Goal: Transaction & Acquisition: Purchase product/service

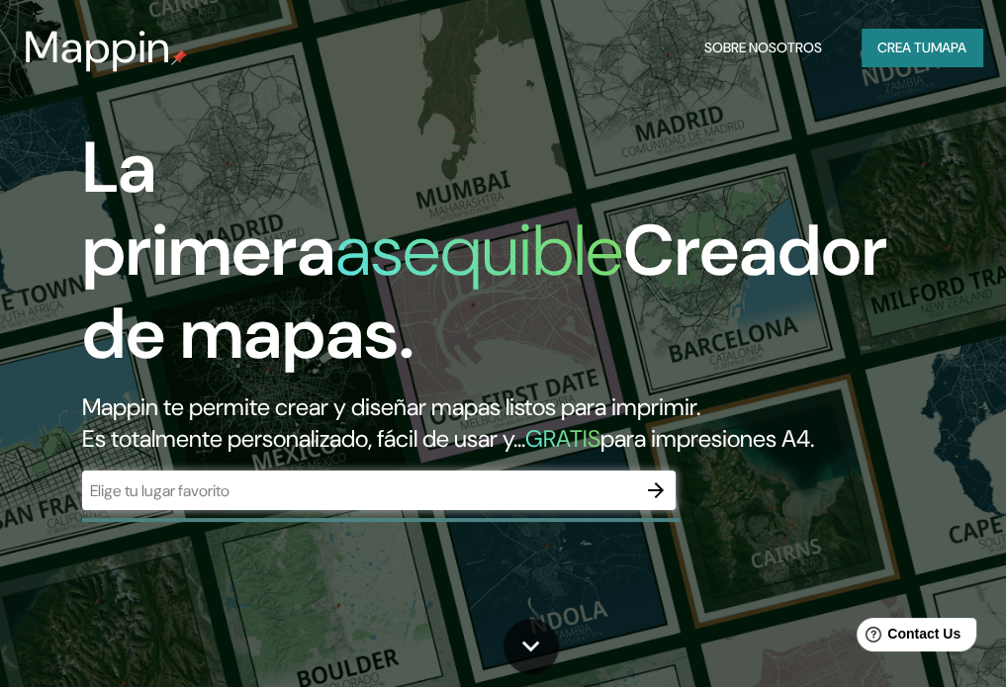
click at [318, 475] on div "​" at bounding box center [378, 491] width 593 height 40
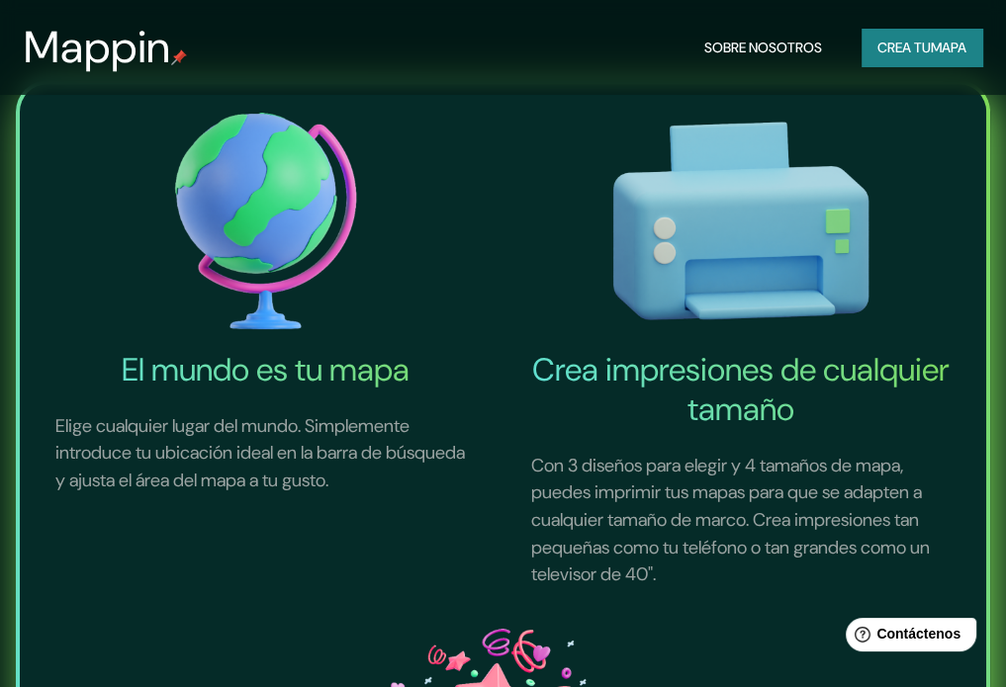
click at [931, 46] on font "mapa" at bounding box center [949, 48] width 36 height 18
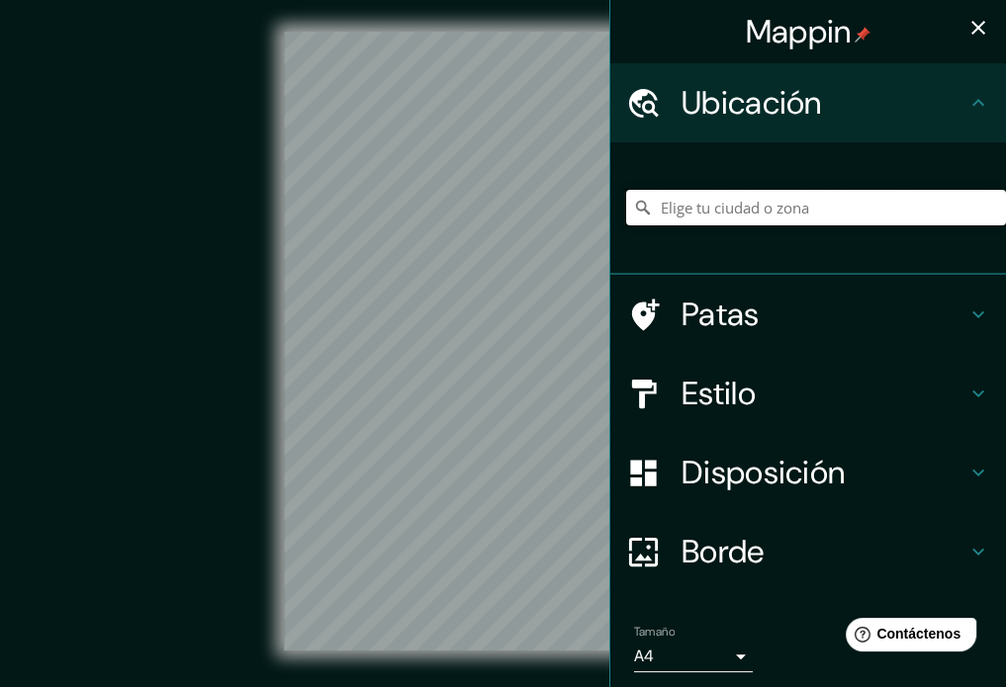
click at [769, 203] on input "Elige tu ciudad o zona" at bounding box center [816, 208] width 380 height 36
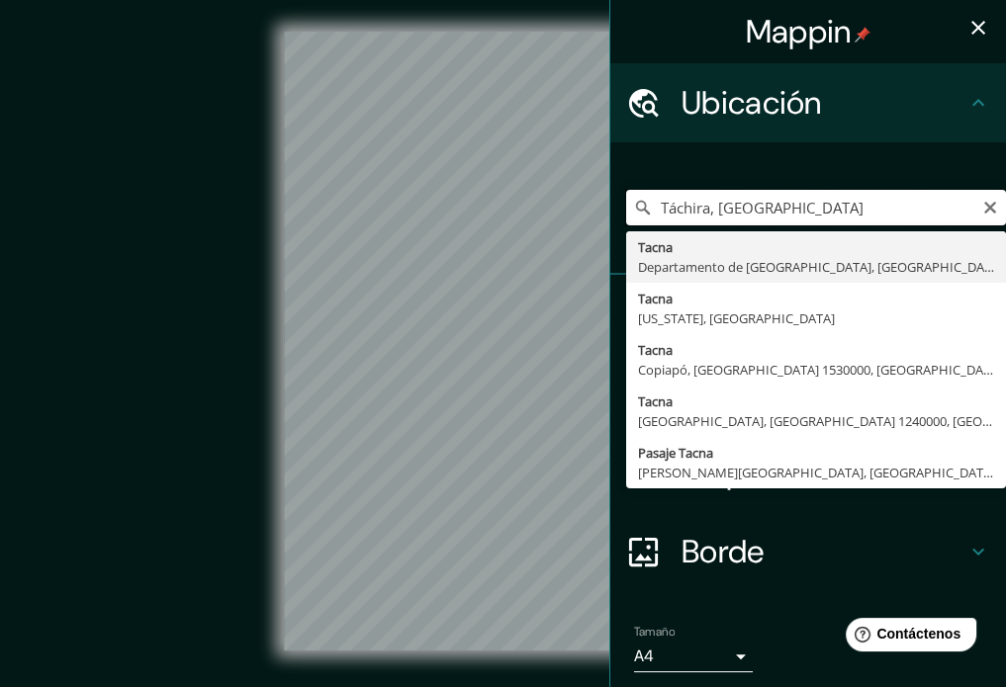
click at [828, 216] on input "Táchira, [GEOGRAPHIC_DATA]" at bounding box center [816, 208] width 380 height 36
click at [588, 238] on div "Mappin Ubicación Táchira, [GEOGRAPHIC_DATA] [GEOGRAPHIC_DATA] [GEOGRAPHIC_DATA]…" at bounding box center [503, 357] width 1006 height 714
type input "[GEOGRAPHIC_DATA], [GEOGRAPHIC_DATA], [GEOGRAPHIC_DATA]"
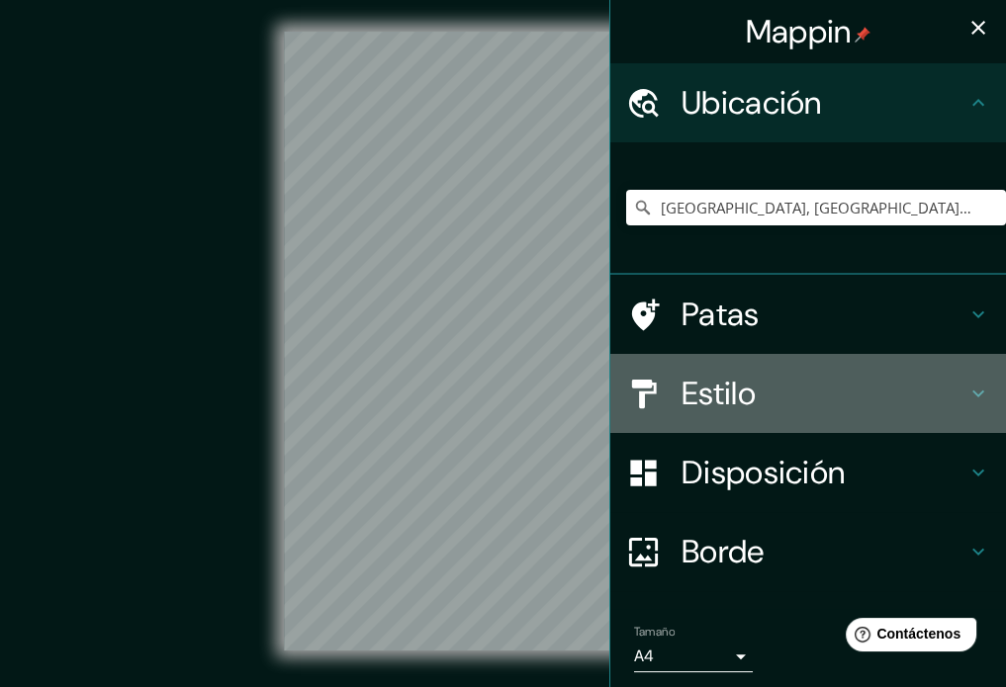
click at [732, 403] on font "Estilo" at bounding box center [718, 394] width 74 height 42
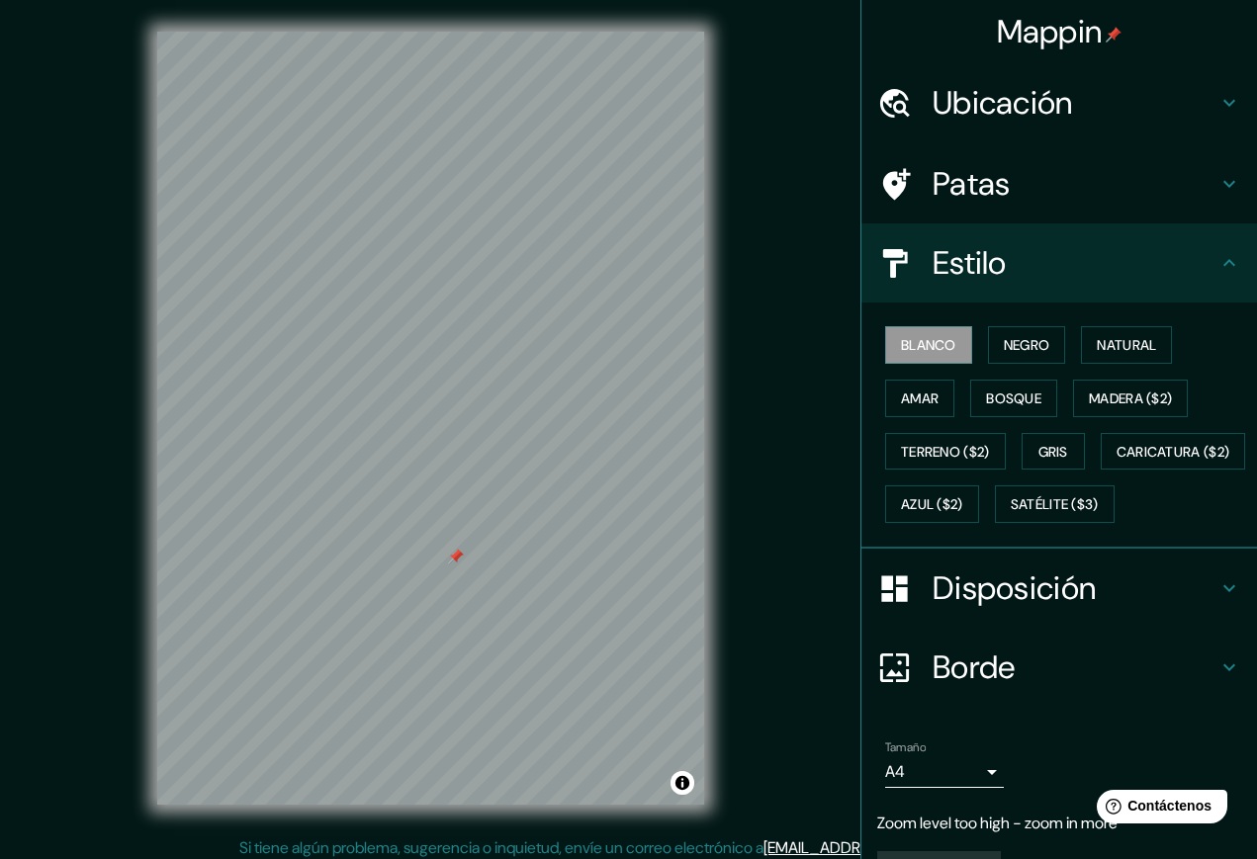
click at [1020, 117] on h4 "Ubicación" at bounding box center [1075, 103] width 285 height 40
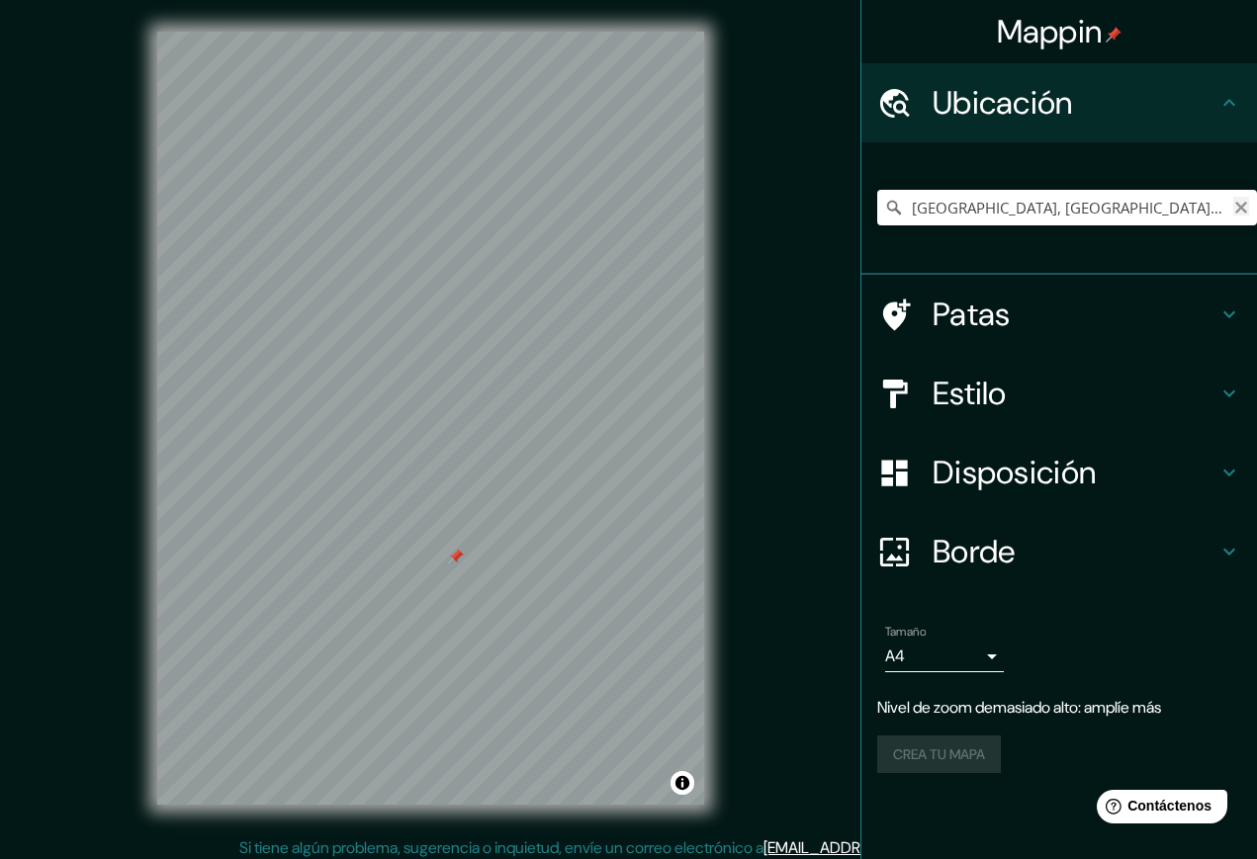
click at [1020, 209] on icon "Claro" at bounding box center [1241, 208] width 16 height 16
click at [975, 316] on font "Patas" at bounding box center [972, 315] width 78 height 42
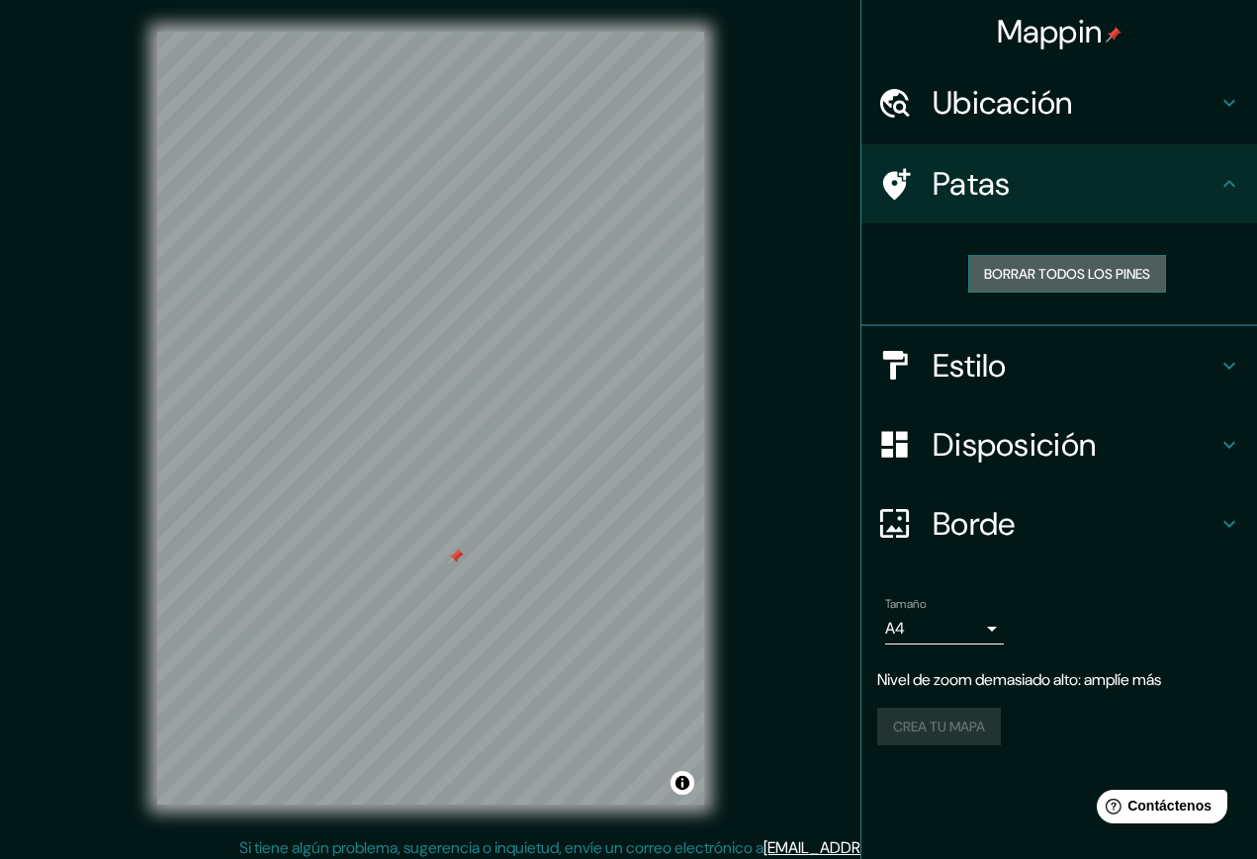
click at [1020, 277] on font "Borrar todos los pines" at bounding box center [1067, 274] width 166 height 18
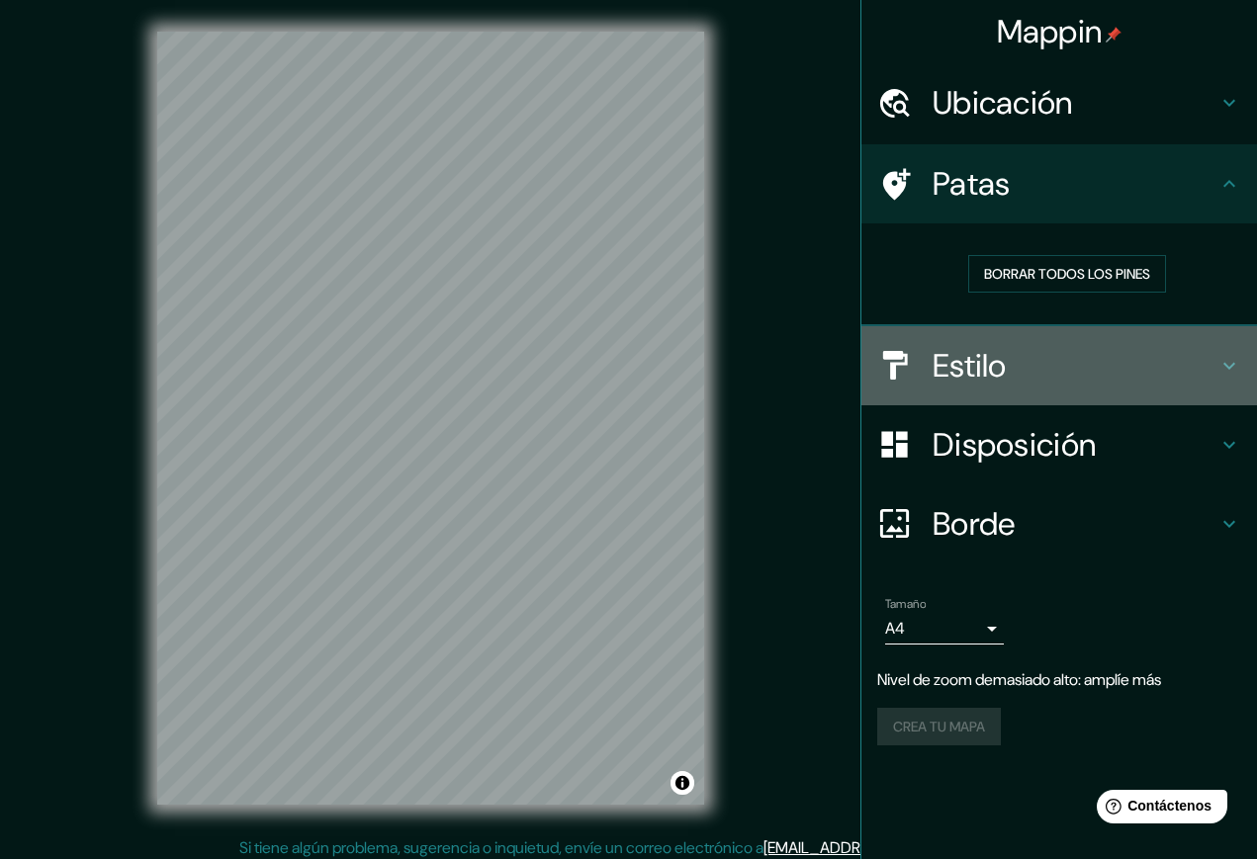
click at [1020, 360] on h4 "Estilo" at bounding box center [1075, 366] width 285 height 40
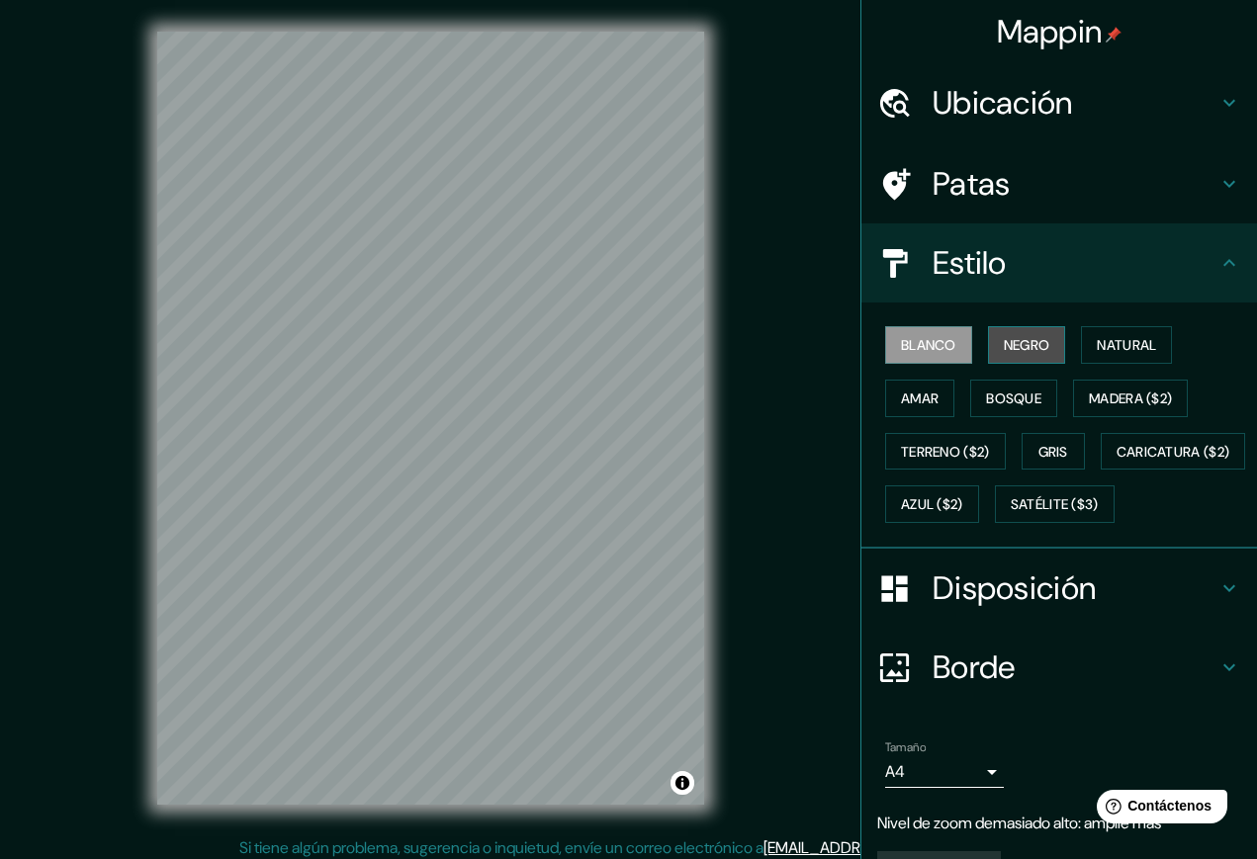
click at [1005, 349] on font "Negro" at bounding box center [1027, 345] width 46 height 18
click at [902, 340] on font "Blanco" at bounding box center [928, 345] width 55 height 18
click at [1020, 353] on font "Natural" at bounding box center [1126, 345] width 59 height 18
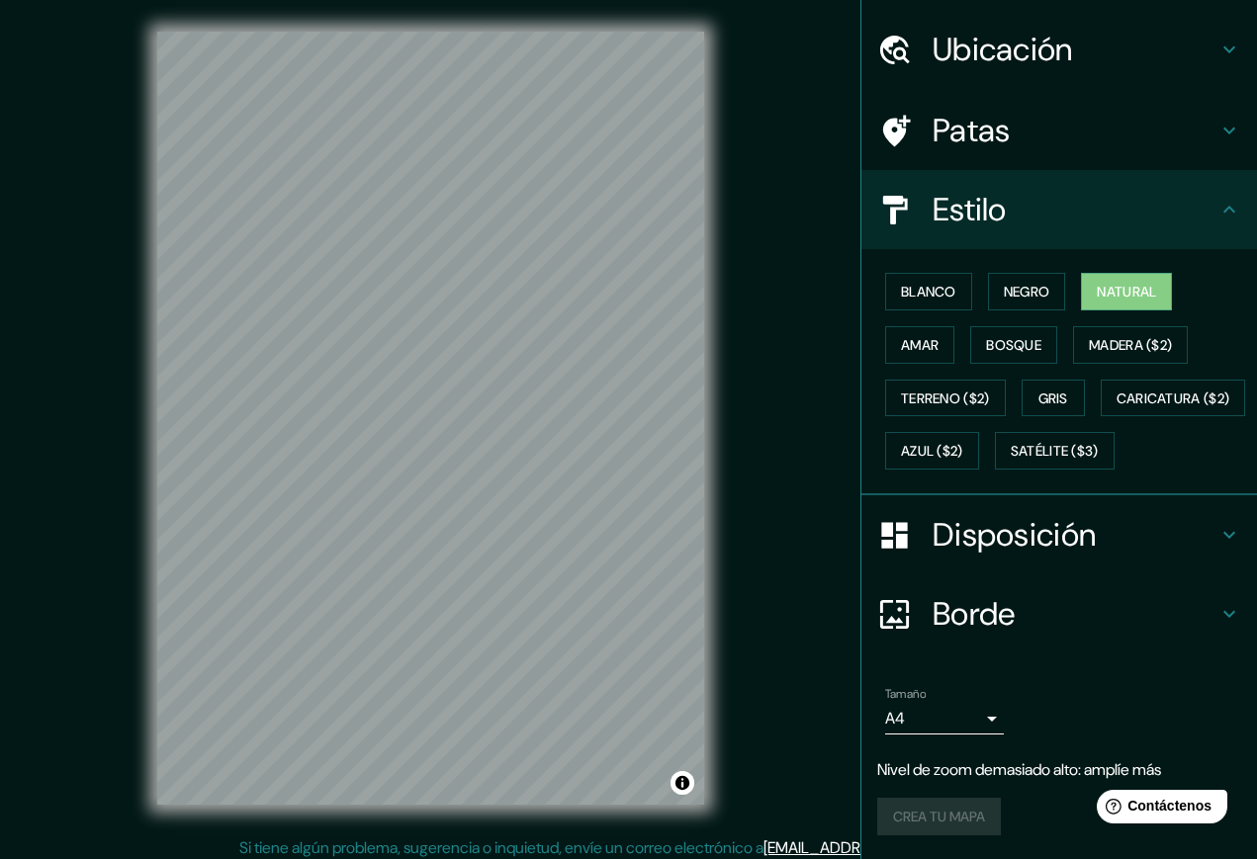
scroll to position [106, 0]
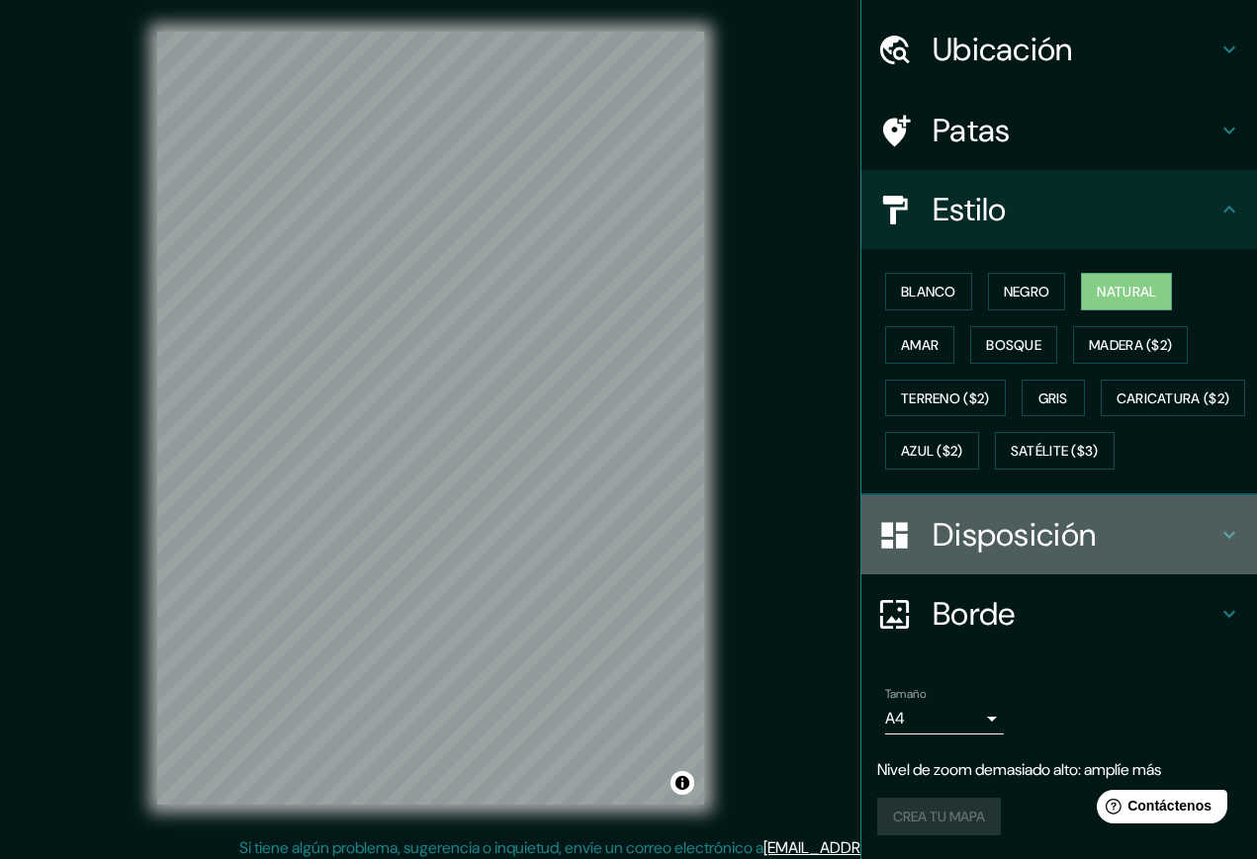
click at [1013, 540] on font "Disposición" at bounding box center [1014, 535] width 163 height 42
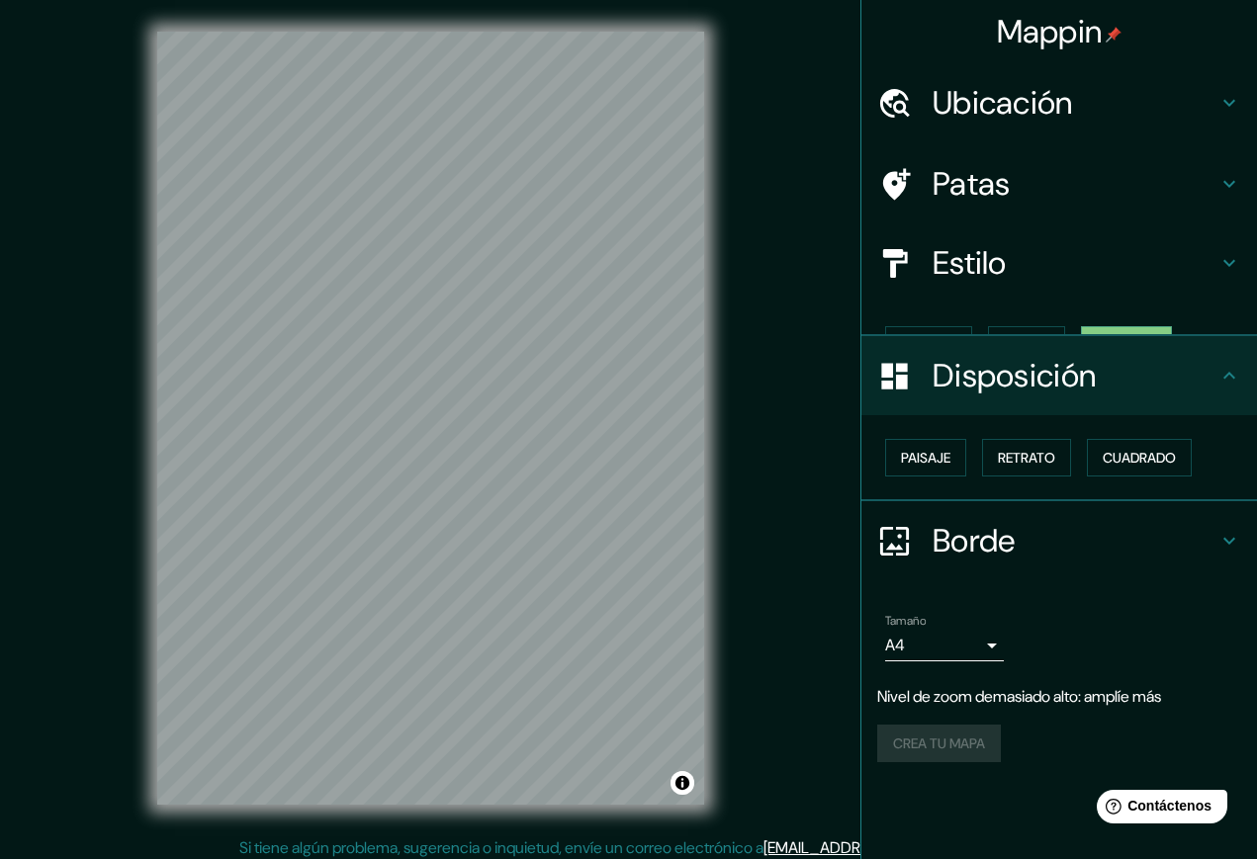
scroll to position [0, 0]
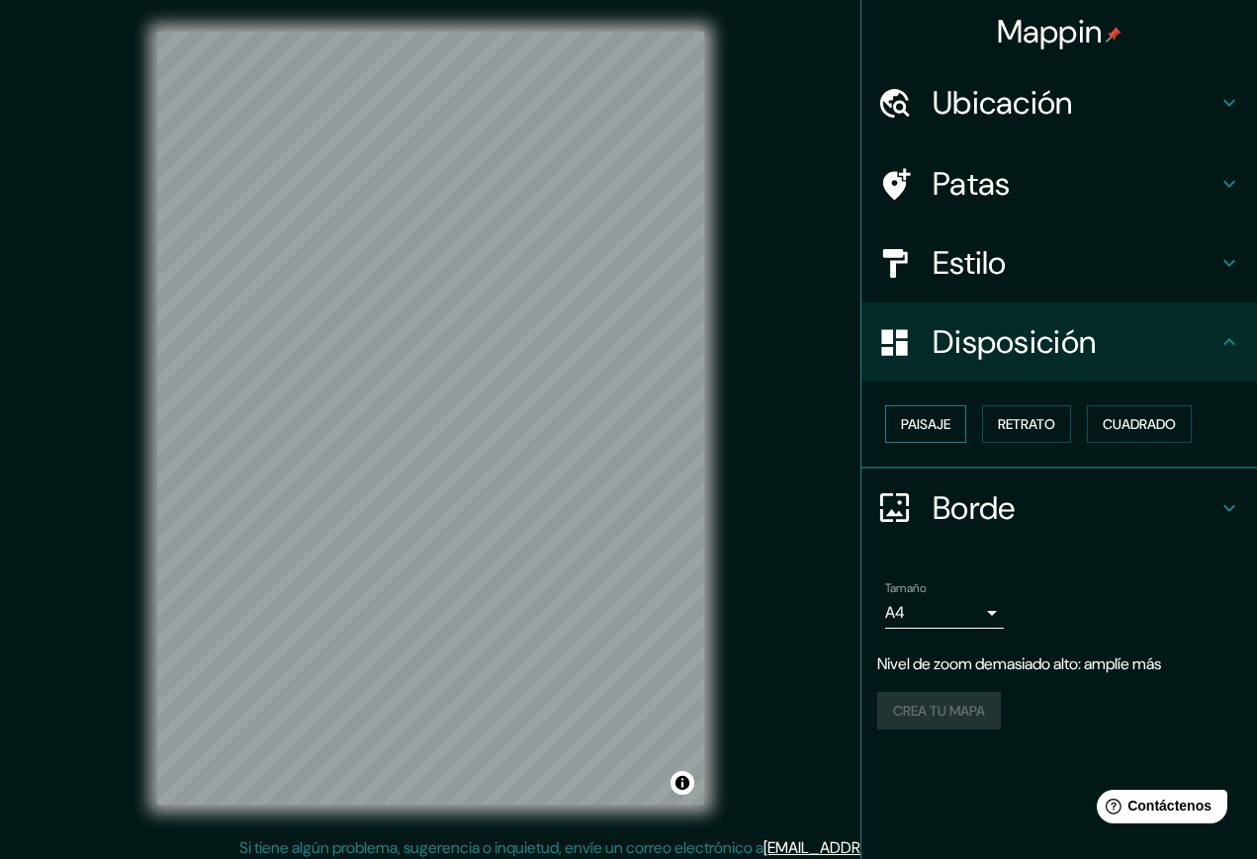
click at [937, 423] on font "Paisaje" at bounding box center [925, 424] width 49 height 18
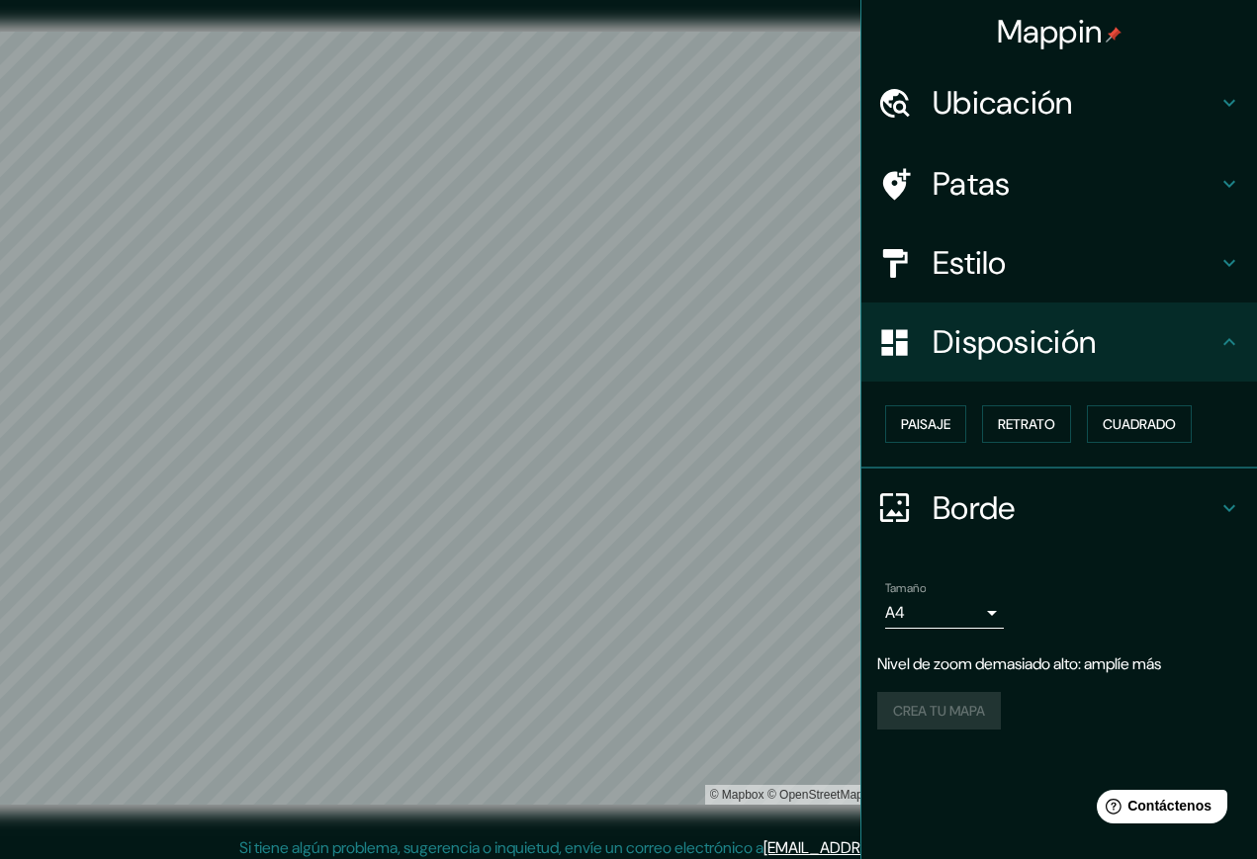
click at [997, 510] on font "Borde" at bounding box center [974, 509] width 83 height 42
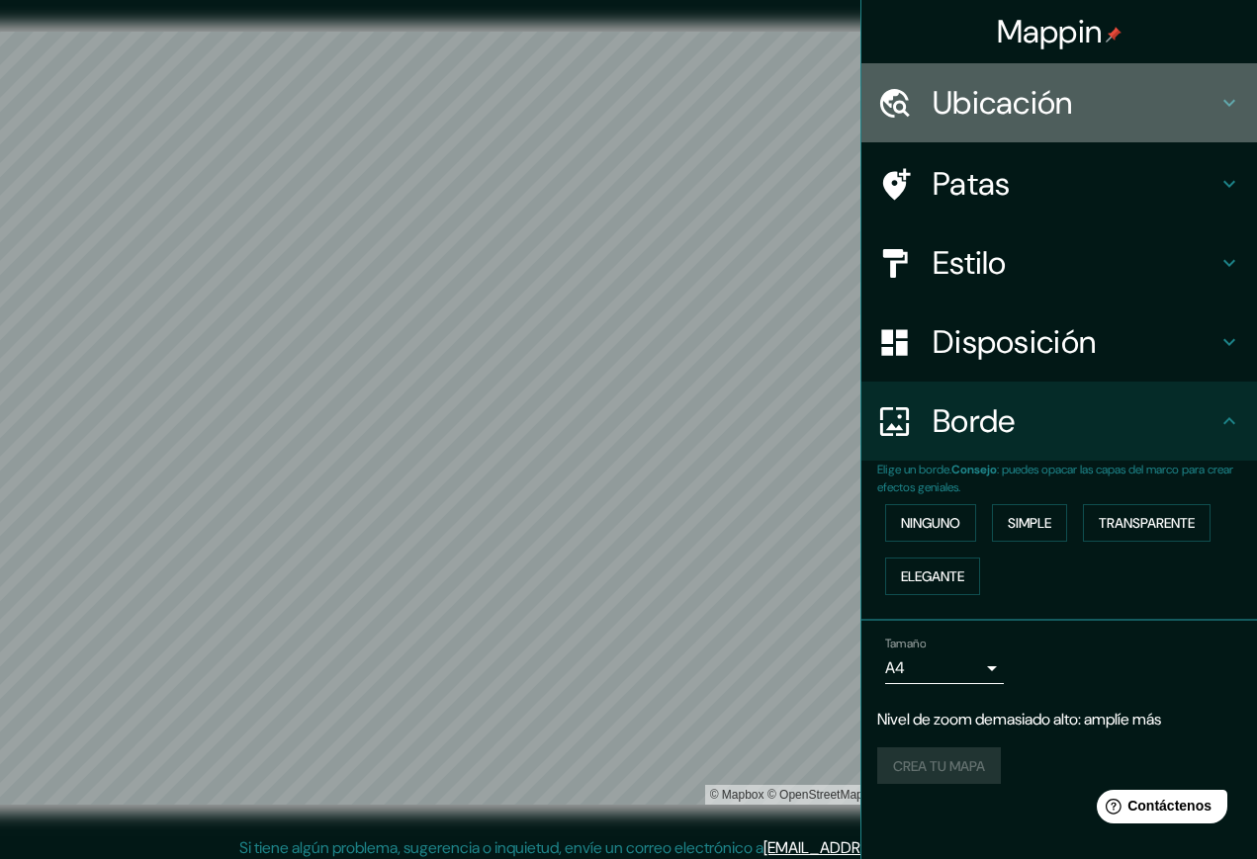
click at [1001, 110] on font "Ubicación" at bounding box center [1003, 103] width 140 height 42
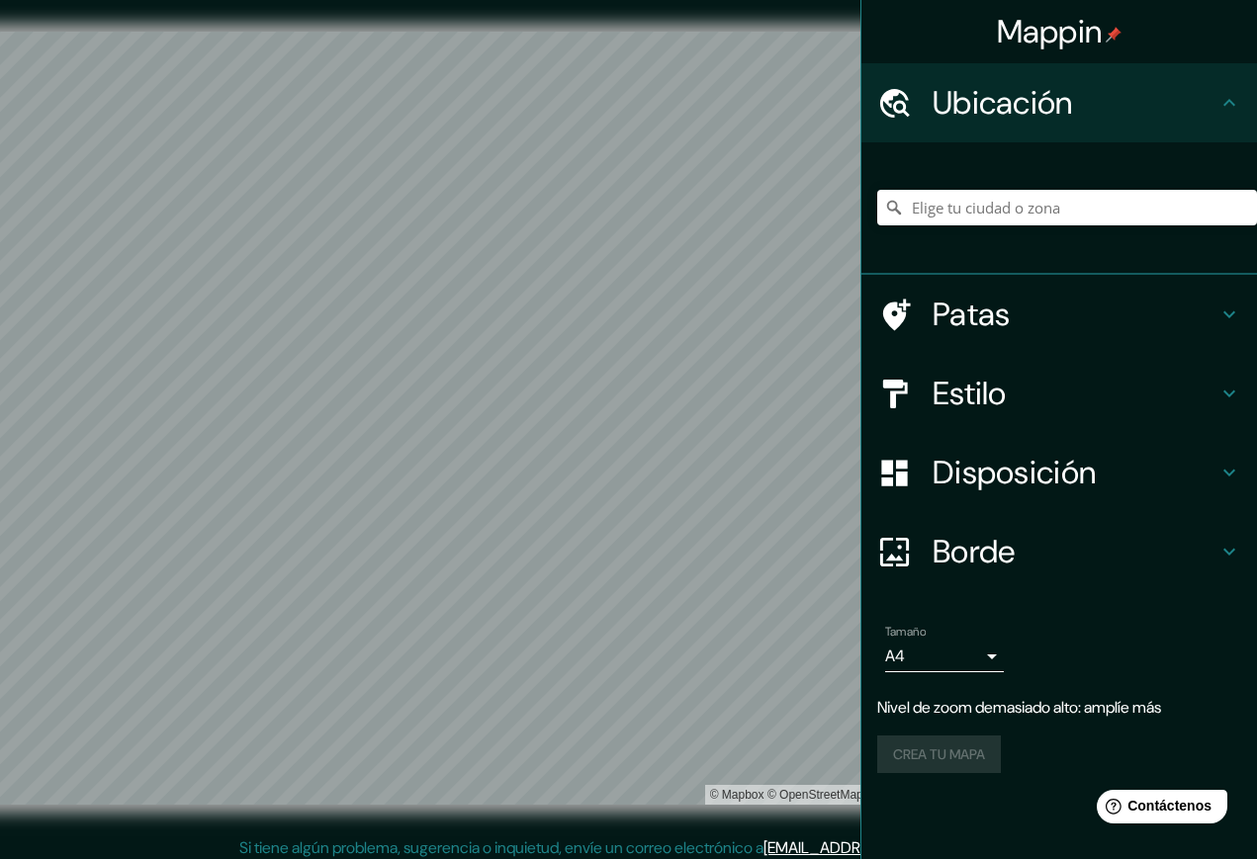
click at [976, 408] on font "Estilo" at bounding box center [970, 394] width 74 height 42
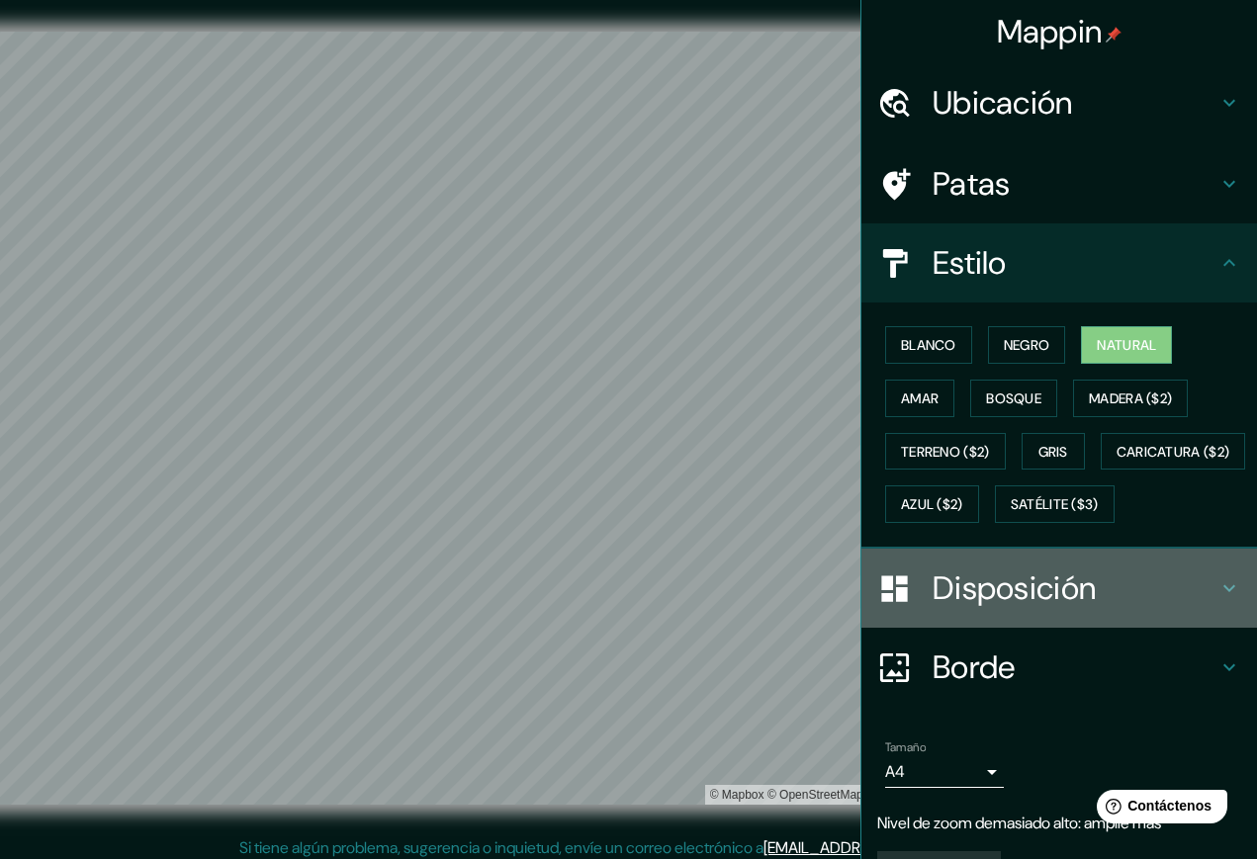
click at [950, 609] on font "Disposición" at bounding box center [1014, 589] width 163 height 42
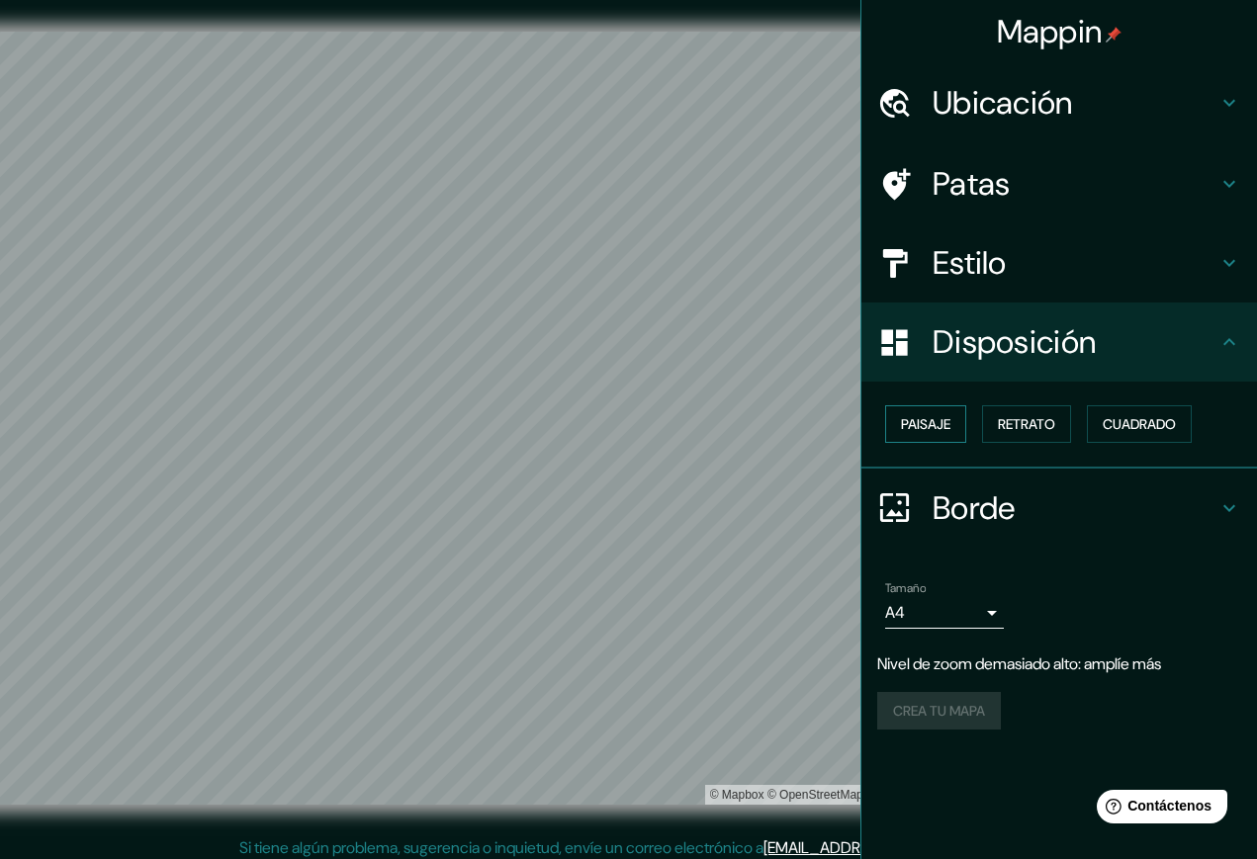
click at [923, 438] on button "Paisaje" at bounding box center [925, 424] width 81 height 38
drag, startPoint x: 1007, startPoint y: 433, endPoint x: 1018, endPoint y: 428, distance: 11.9
click at [1009, 433] on font "Retrato" at bounding box center [1026, 424] width 57 height 26
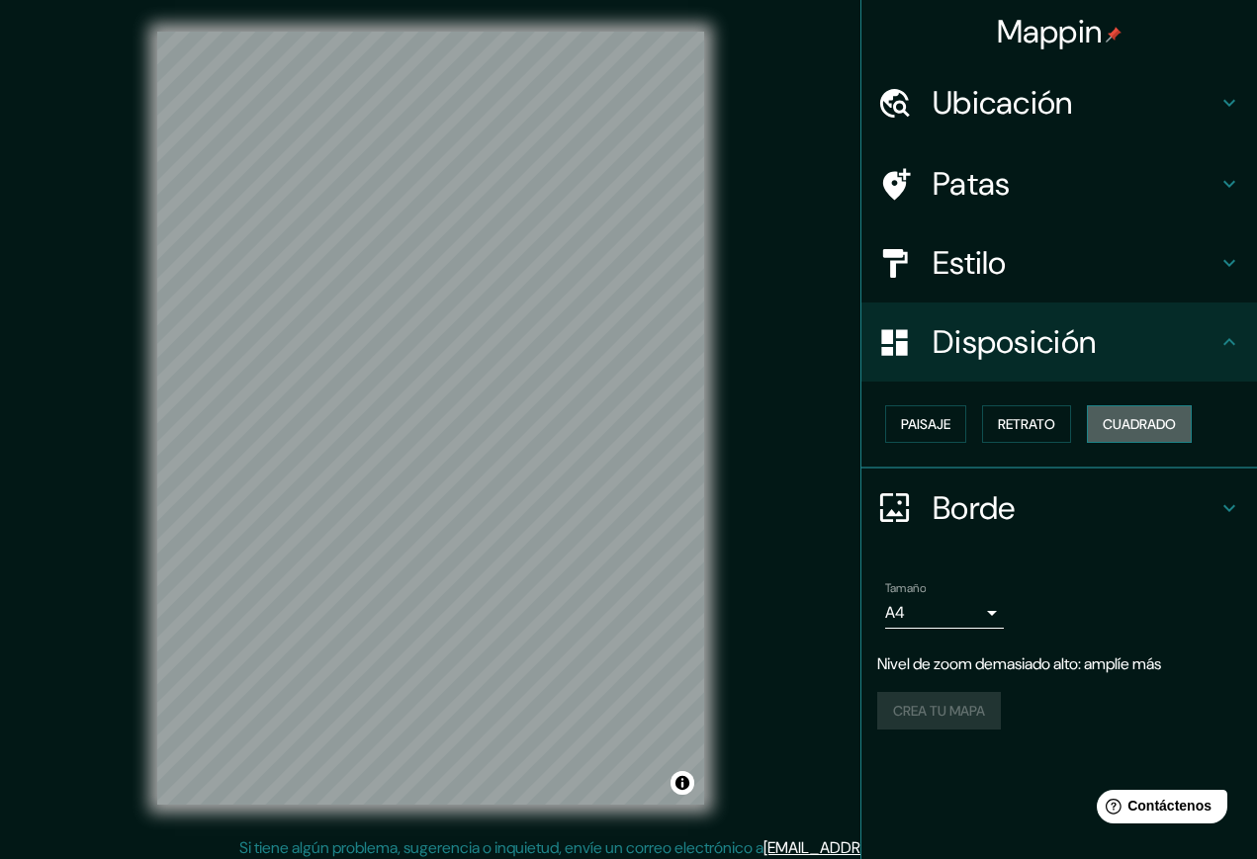
click at [1020, 427] on font "Cuadrado" at bounding box center [1139, 424] width 73 height 18
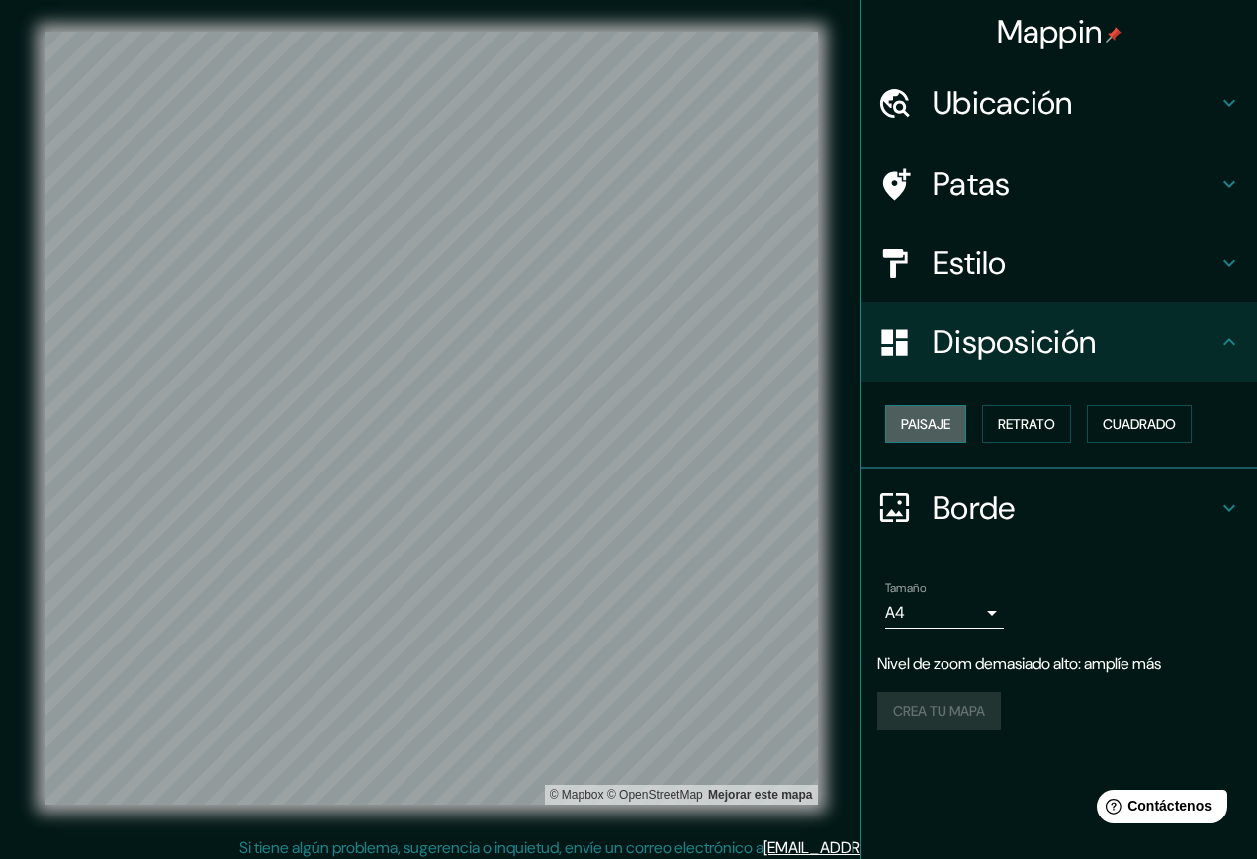
click at [938, 433] on font "Paisaje" at bounding box center [925, 424] width 49 height 26
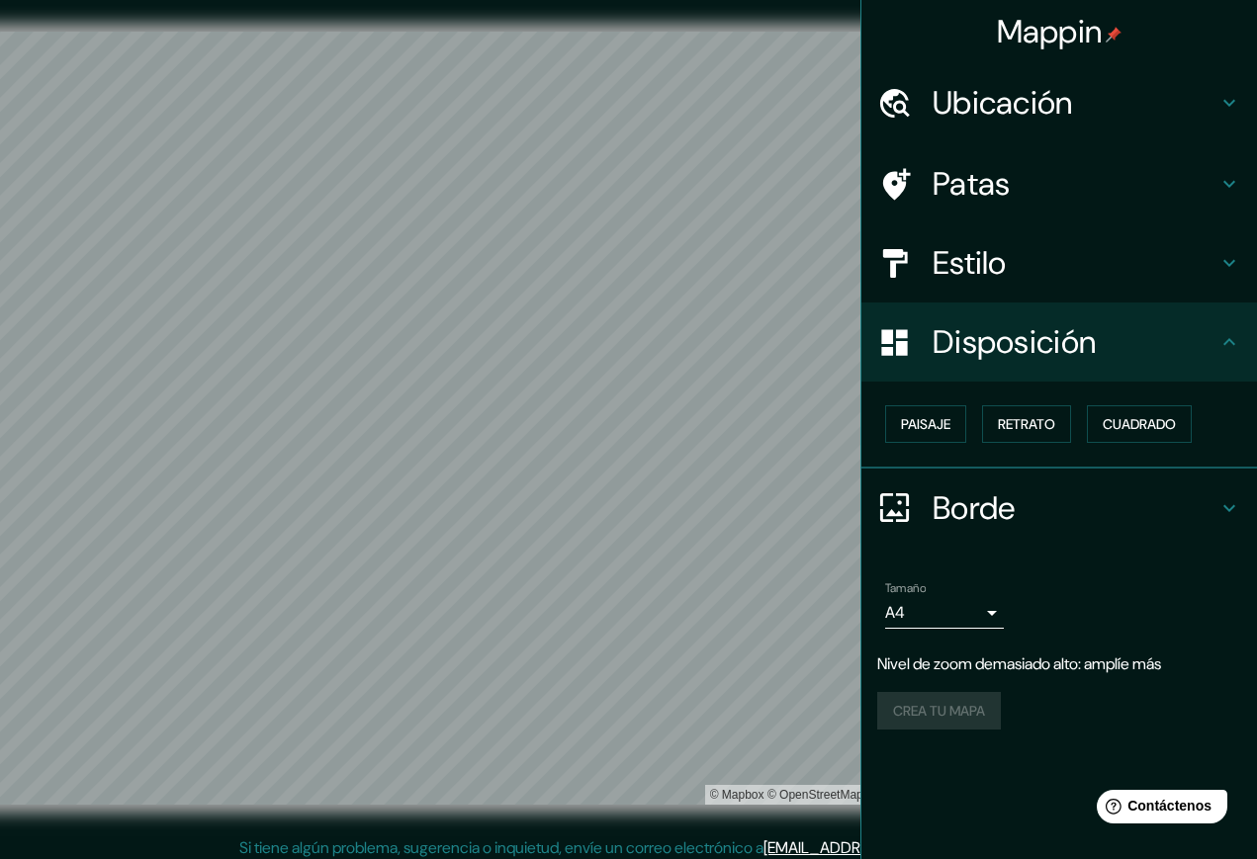
click at [1002, 262] on font "Estilo" at bounding box center [970, 263] width 74 height 42
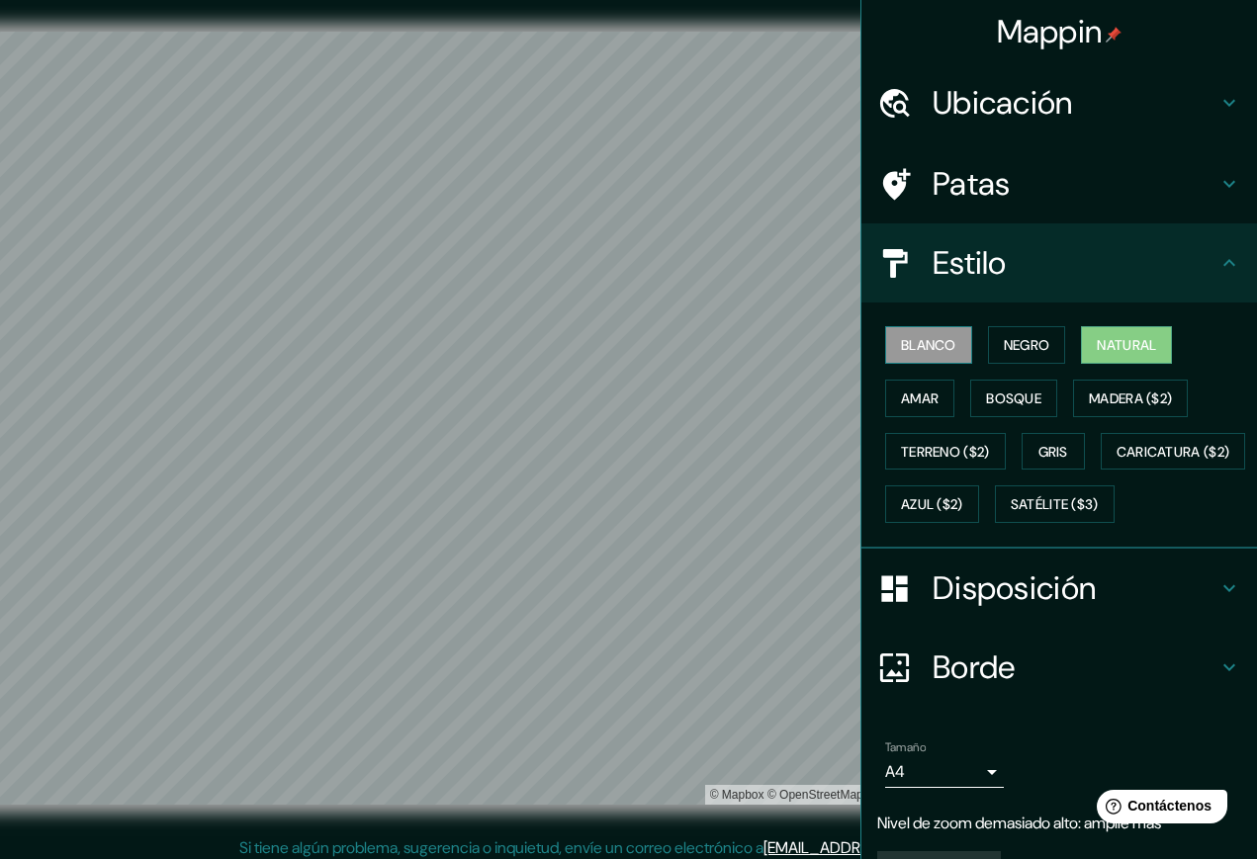
click at [928, 345] on font "Blanco" at bounding box center [928, 345] width 55 height 18
click at [901, 397] on font "Amar" at bounding box center [920, 399] width 38 height 18
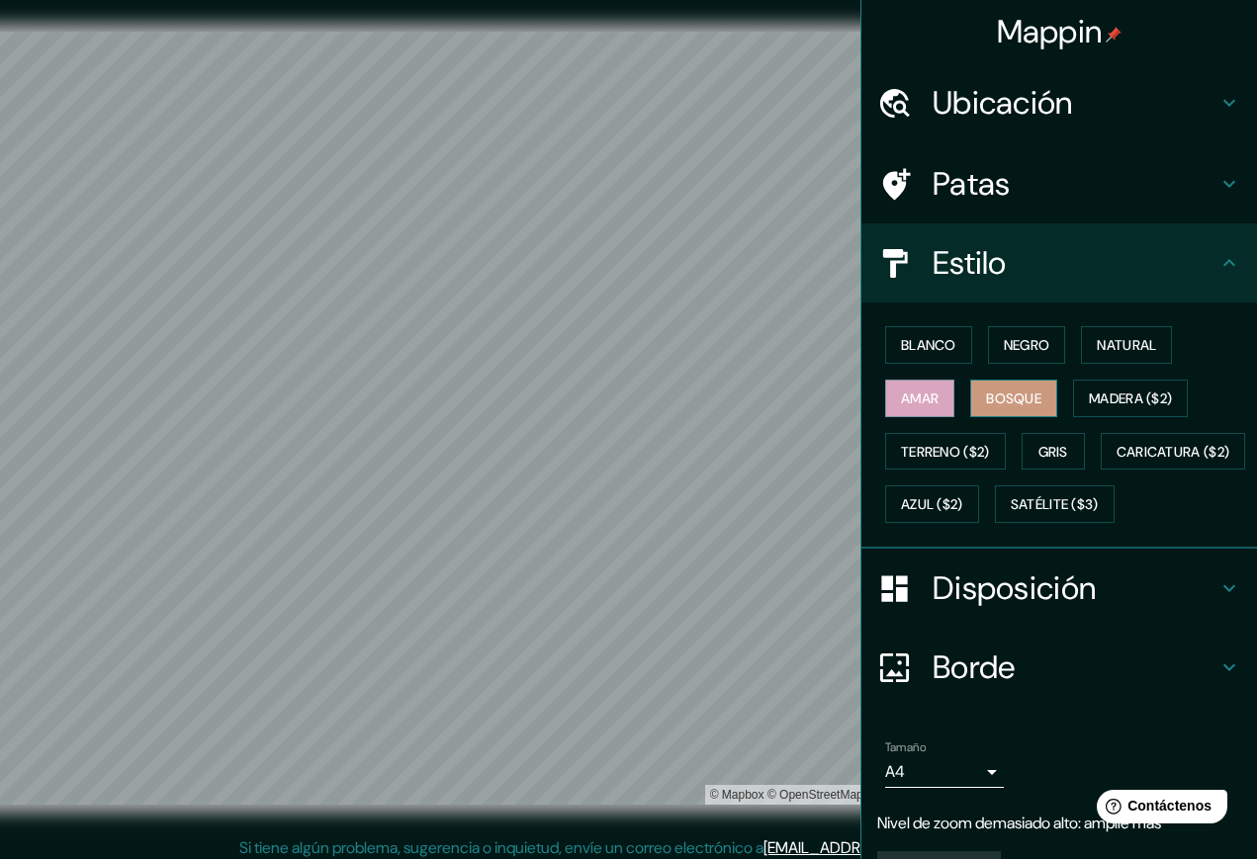
click at [991, 406] on font "Bosque" at bounding box center [1013, 399] width 55 height 18
click at [1020, 443] on font "Gris" at bounding box center [1053, 452] width 30 height 18
click at [901, 390] on font "Amar" at bounding box center [920, 399] width 38 height 18
click at [917, 336] on font "Blanco" at bounding box center [928, 345] width 55 height 18
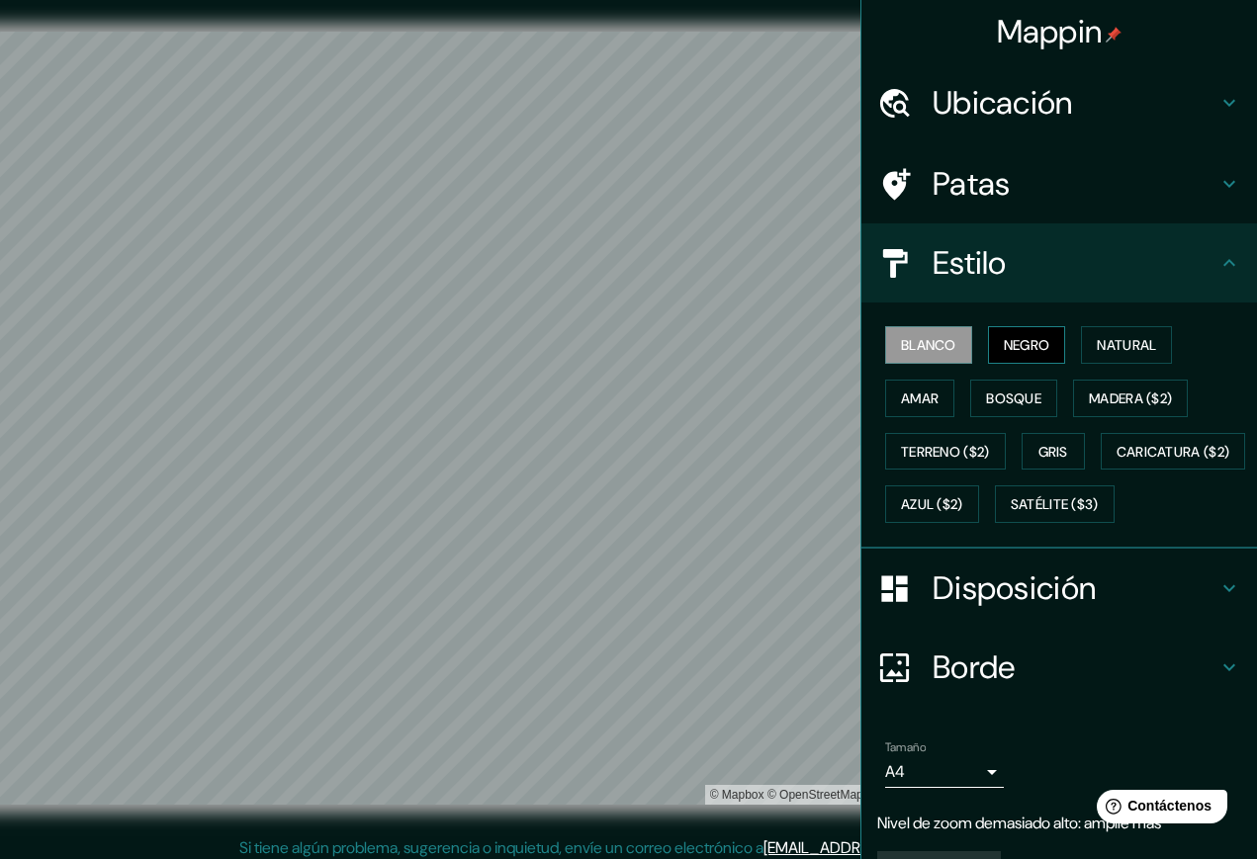
click at [1004, 337] on font "Negro" at bounding box center [1027, 345] width 46 height 18
click at [1020, 347] on font "Natural" at bounding box center [1126, 345] width 59 height 18
